Goal: Obtain resource: Download file/media

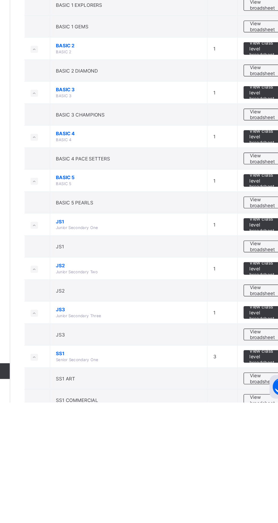
click at [252, 378] on span "View broadsheet" at bounding box center [250, 379] width 18 height 9
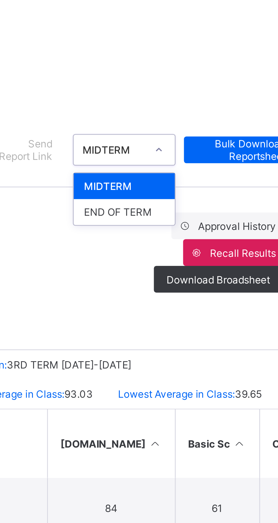
click at [217, 103] on div "END OF TERM" at bounding box center [214, 104] width 34 height 9
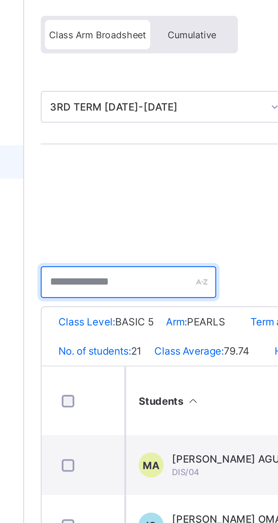
click at [96, 143] on input "text" at bounding box center [104, 143] width 60 height 11
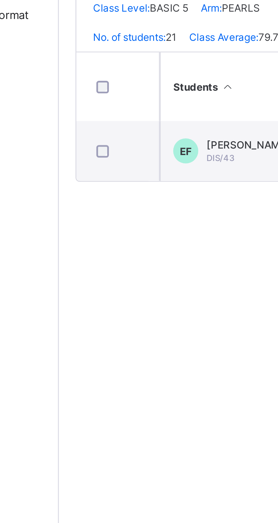
type input "*****"
click at [134, 205] on span "ETHANIEL FALOWO" at bounding box center [133, 203] width 31 height 4
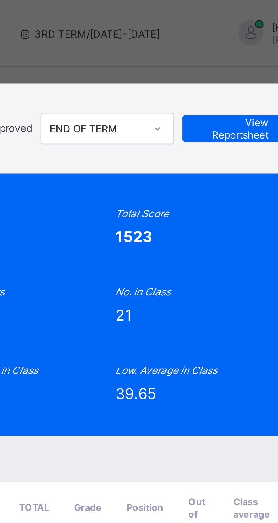
click at [225, 48] on span "View Reportsheet" at bounding box center [216, 43] width 25 height 9
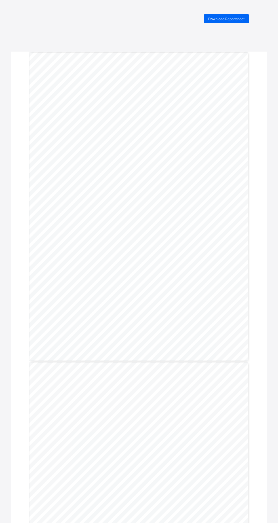
click at [231, 19] on span "Download Reportsheet" at bounding box center [226, 19] width 36 height 4
